Goal: Task Accomplishment & Management: Manage account settings

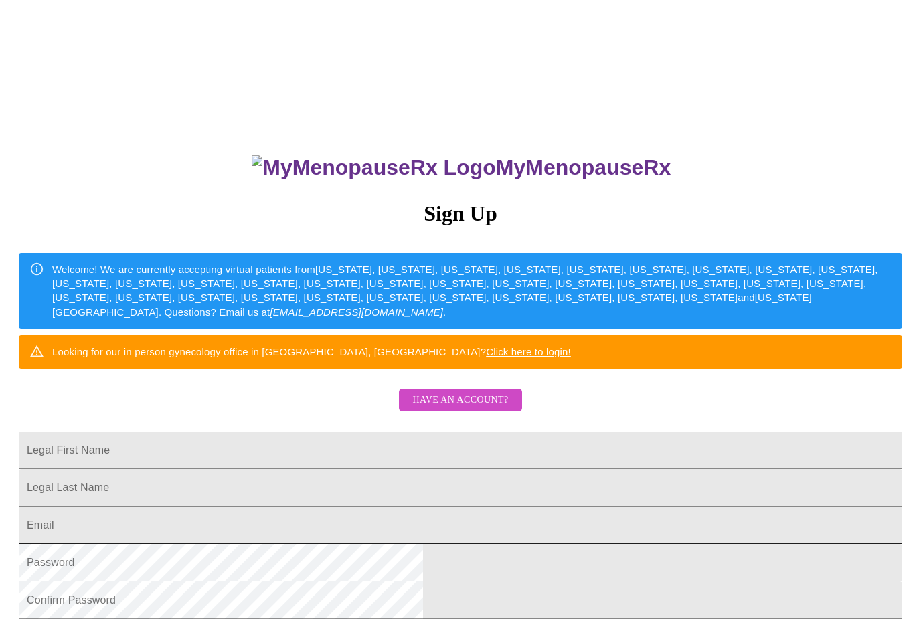
scroll to position [204, 0]
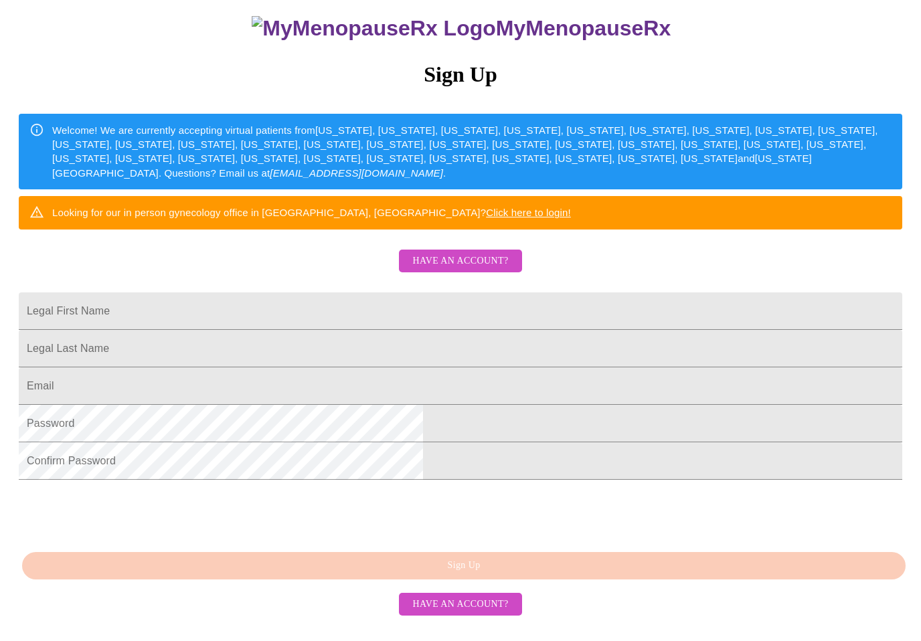
click at [459, 253] on span "Have an account?" at bounding box center [460, 261] width 96 height 17
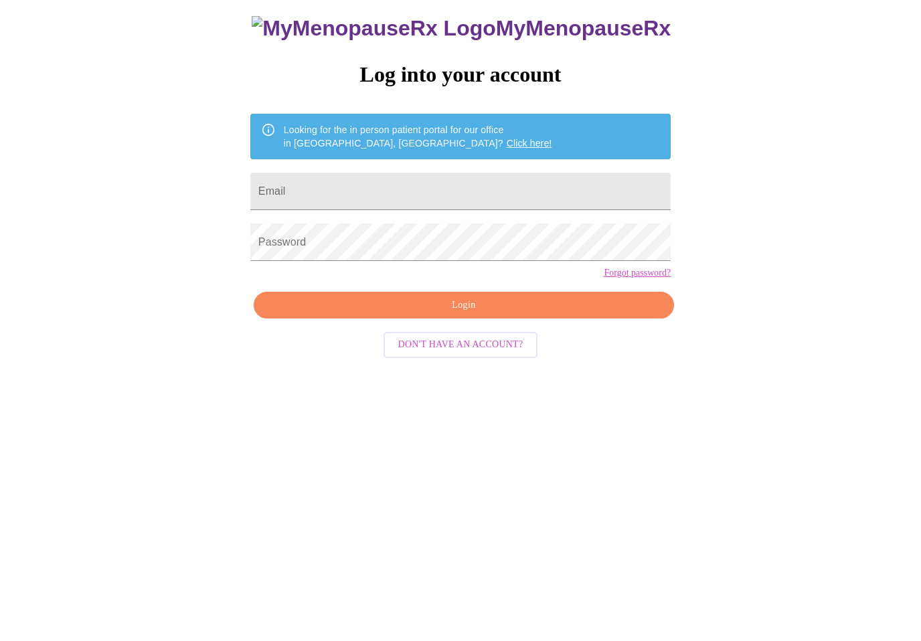
scroll to position [13, 0]
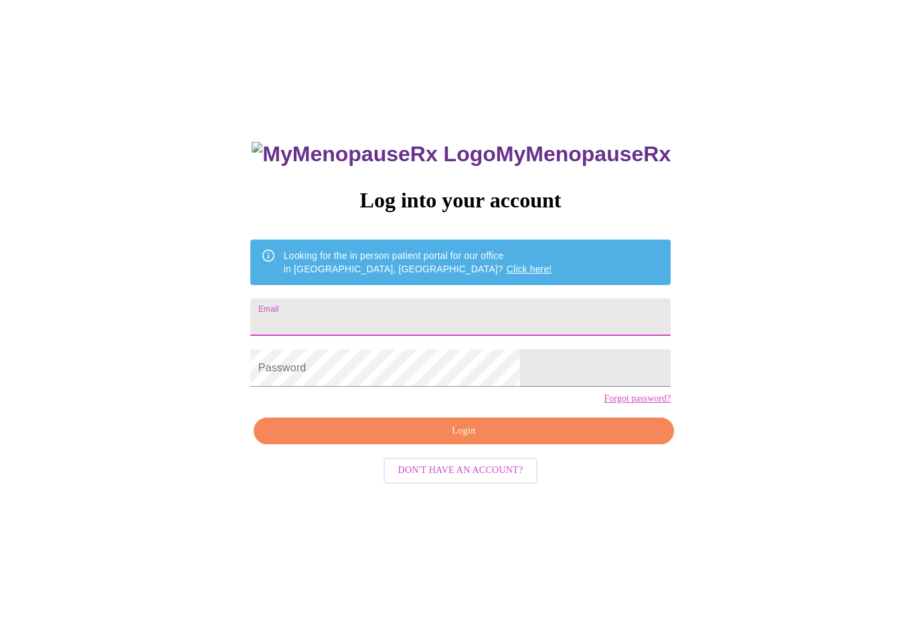
click at [406, 321] on input "Email" at bounding box center [460, 316] width 420 height 37
type input "[EMAIL_ADDRESS][DOMAIN_NAME]"
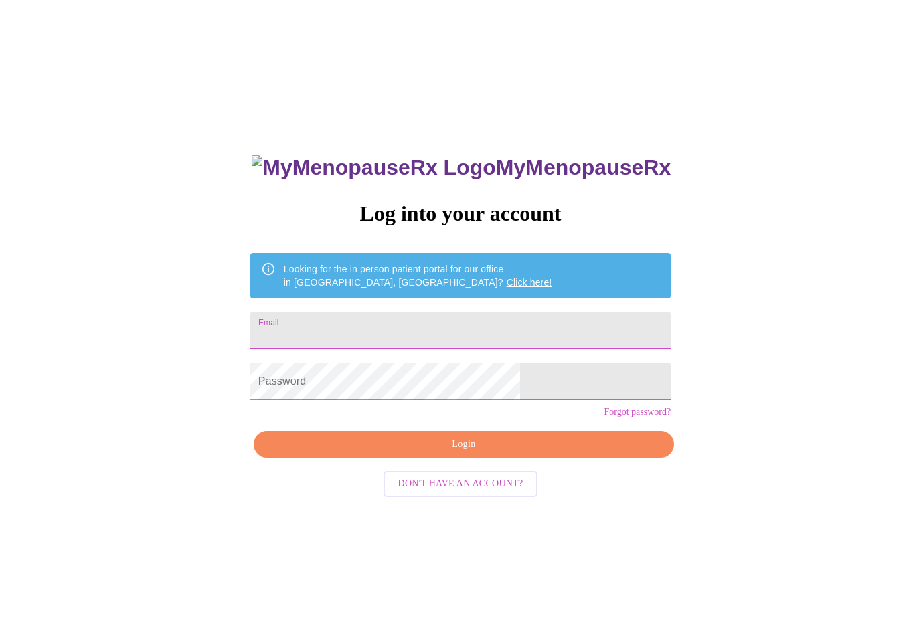
type input "aerogirl0711@gmail.com"
click at [472, 453] on span "Login" at bounding box center [463, 444] width 389 height 17
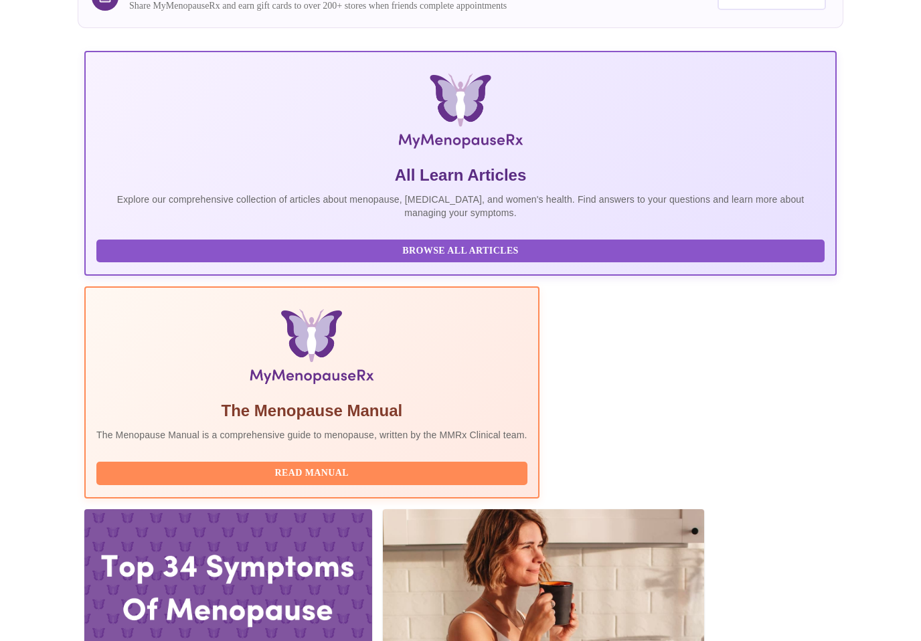
scroll to position [232, 0]
